Goal: Transaction & Acquisition: Purchase product/service

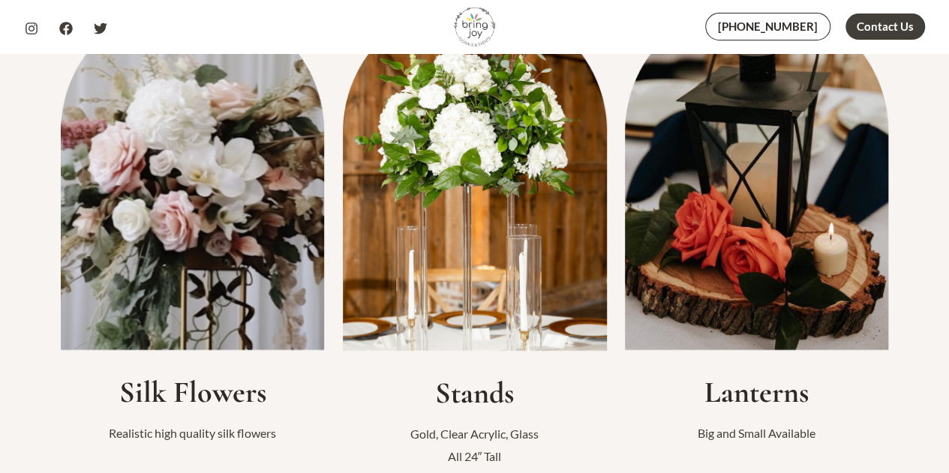
scroll to position [433, 0]
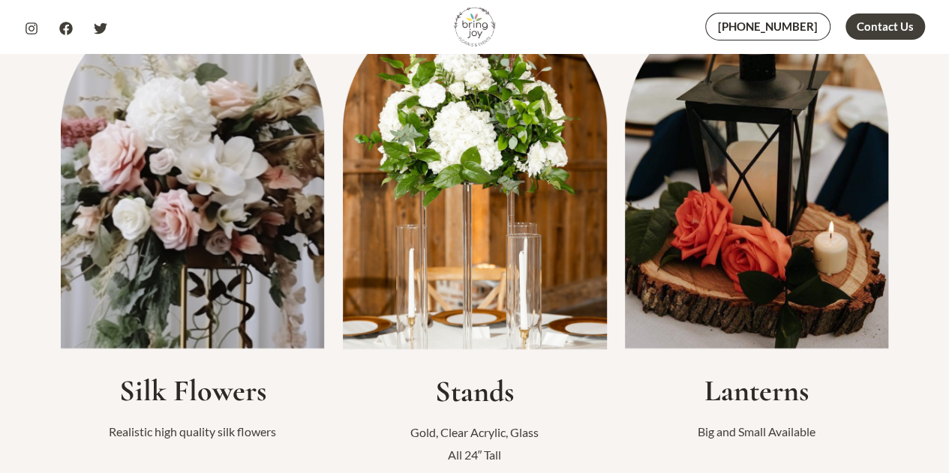
click at [108, 288] on img at bounding box center [193, 174] width 264 height 350
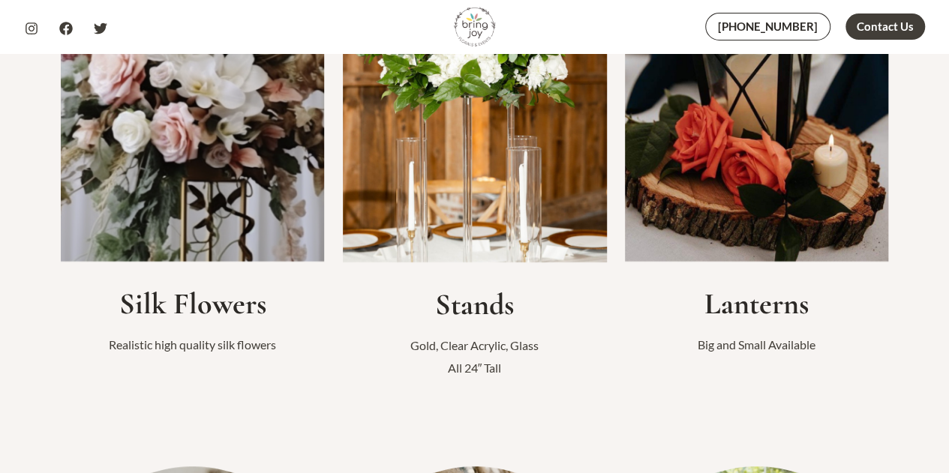
scroll to position [521, 0]
click at [165, 223] on img at bounding box center [193, 86] width 264 height 350
click at [154, 309] on h2 "Silk Flowers" at bounding box center [193, 303] width 264 height 36
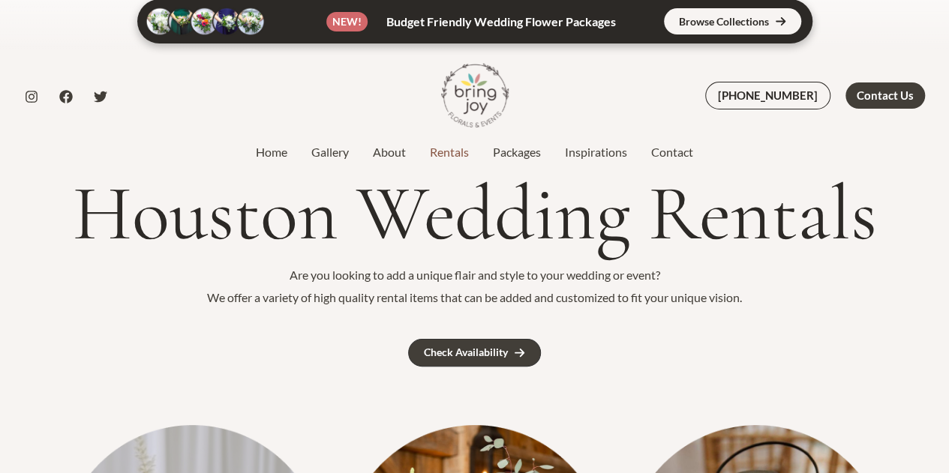
scroll to position [0, 0]
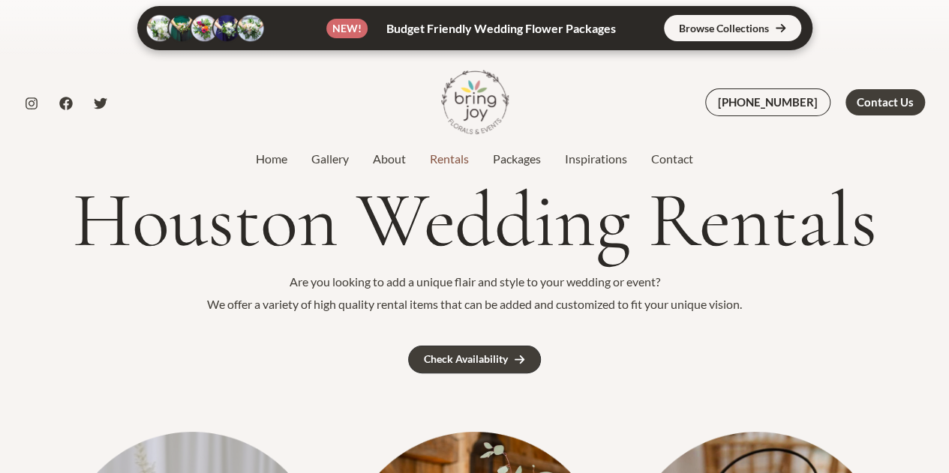
click at [520, 161] on link "Packages" at bounding box center [517, 159] width 72 height 18
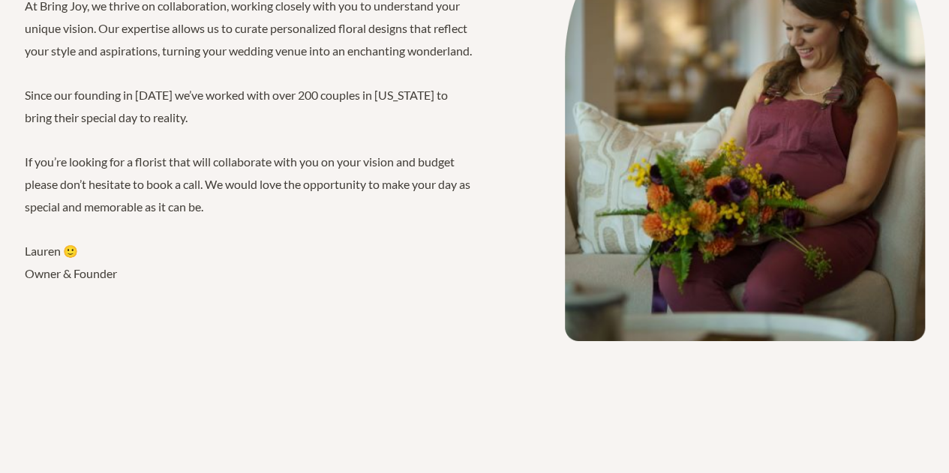
scroll to position [2592, 0]
